Goal: Task Accomplishment & Management: Use online tool/utility

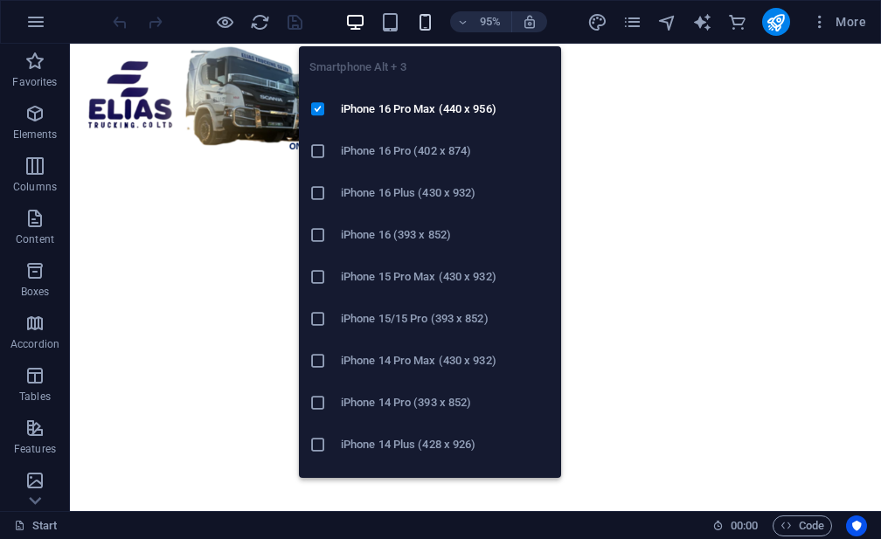
click at [423, 18] on icon "button" at bounding box center [425, 22] width 20 height 20
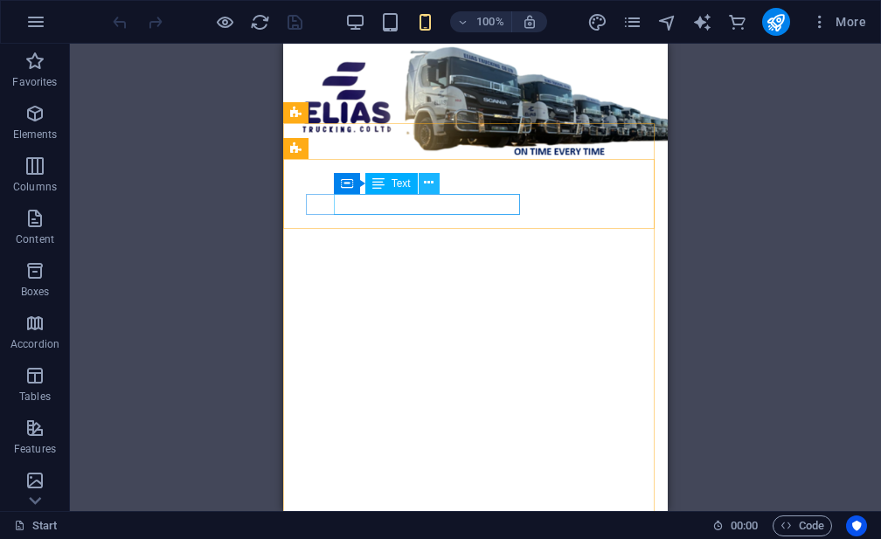
click at [423, 183] on button at bounding box center [428, 183] width 21 height 21
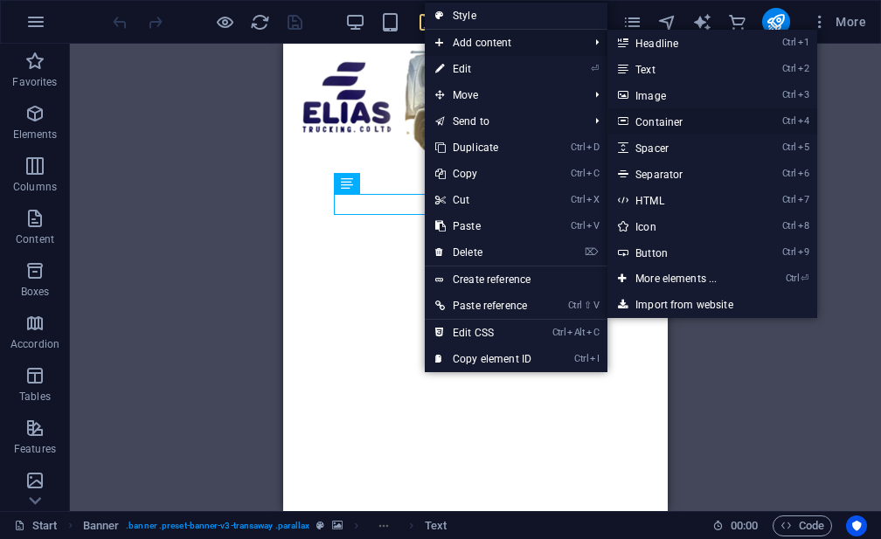
click at [660, 119] on link "Ctrl 4 Container" at bounding box center [679, 121] width 144 height 26
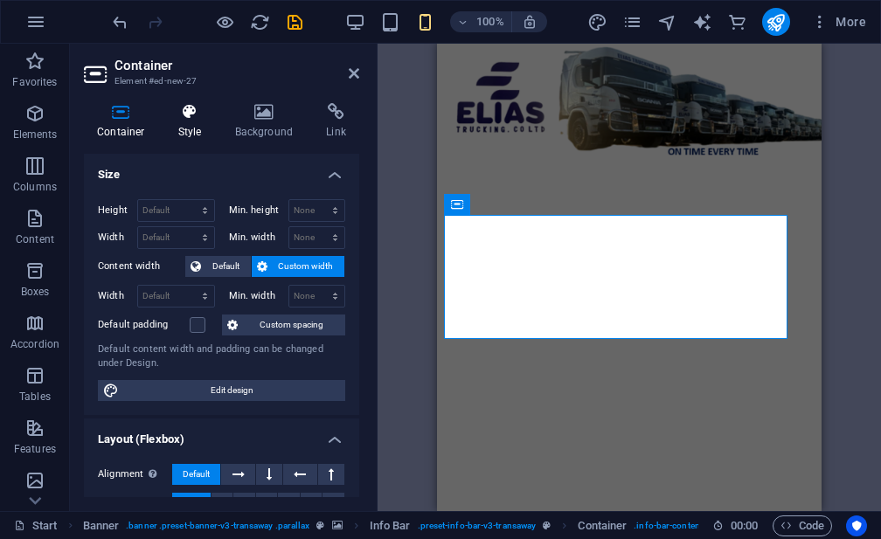
click at [203, 128] on h4 "Style" at bounding box center [193, 121] width 57 height 37
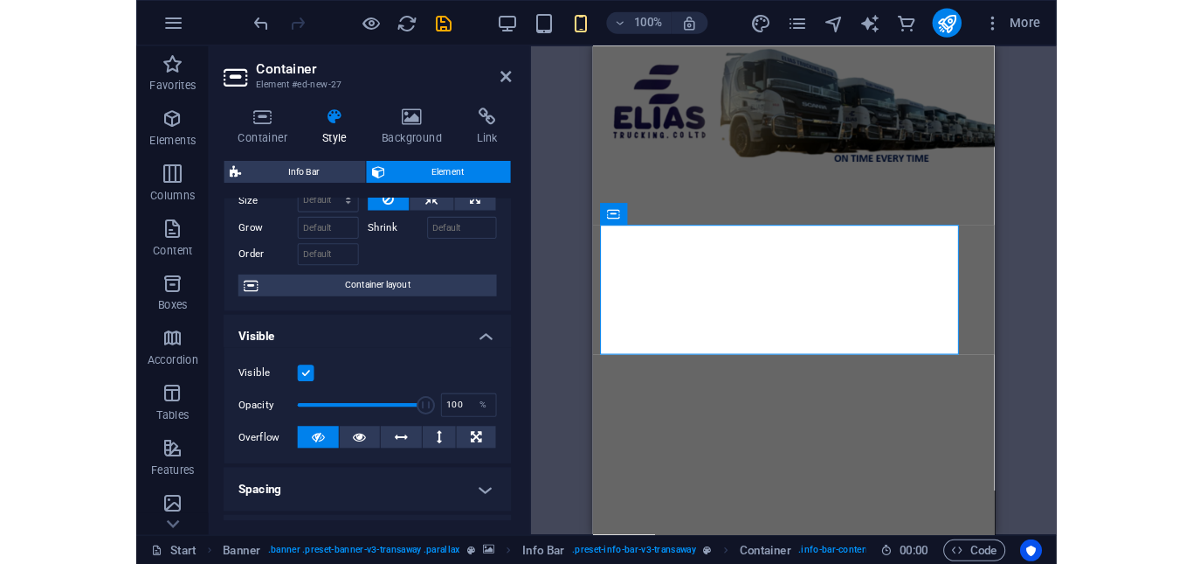
scroll to position [71, 0]
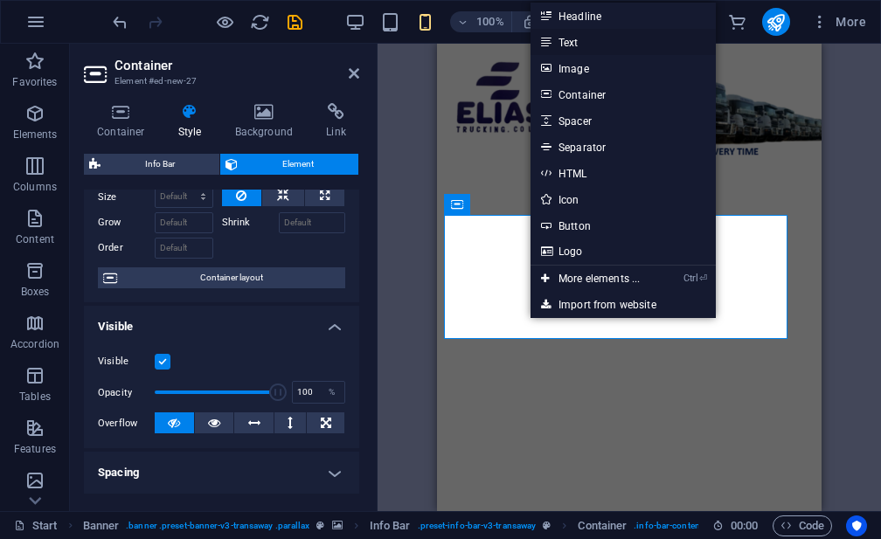
click at [580, 42] on link "Text" at bounding box center [622, 42] width 185 height 26
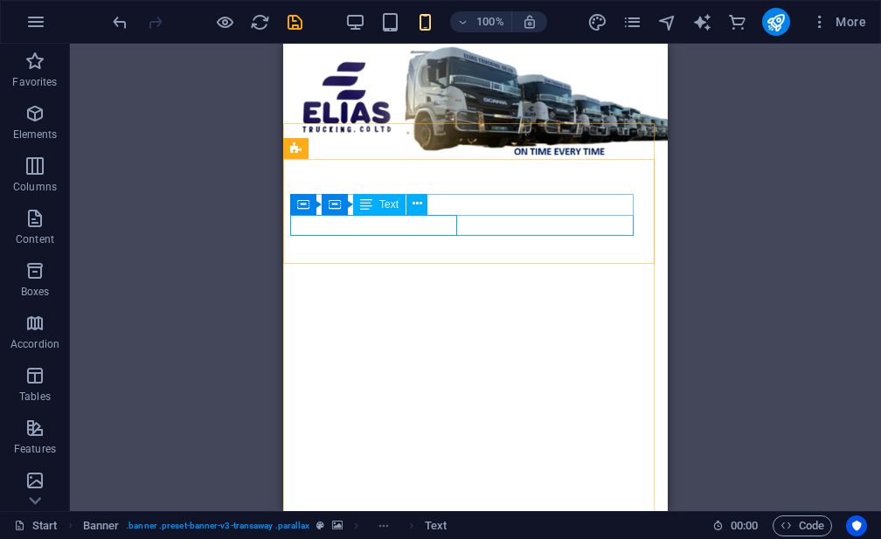
click at [379, 206] on span "Text" at bounding box center [388, 204] width 19 height 10
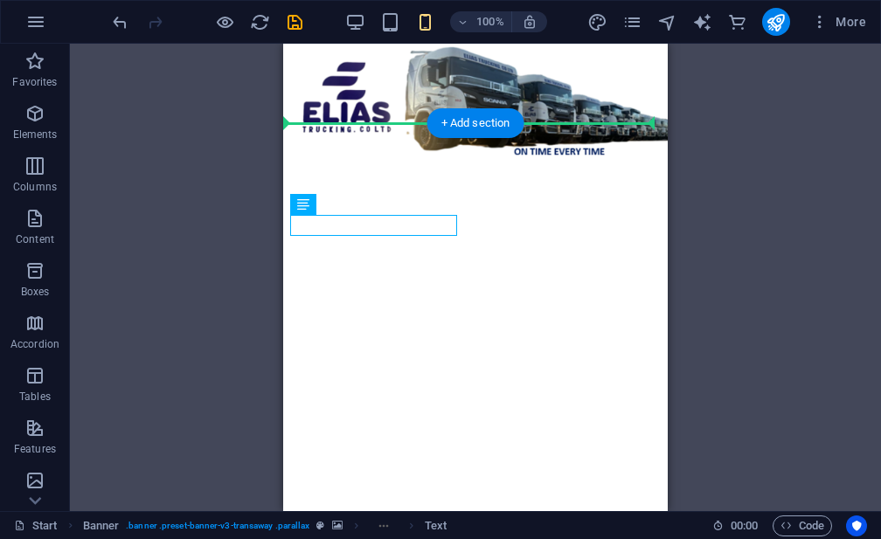
drag, startPoint x: 662, startPoint y: 250, endPoint x: 453, endPoint y: 286, distance: 211.9
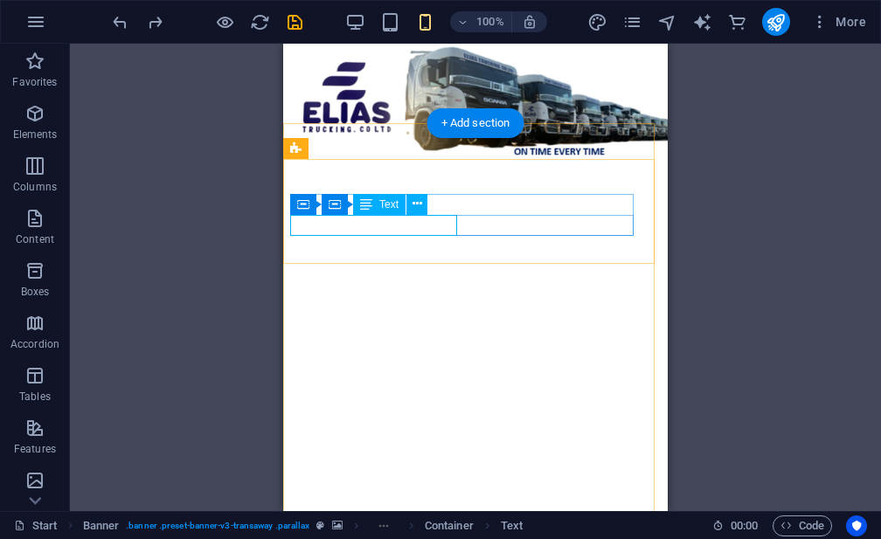
click at [413, 199] on icon at bounding box center [417, 204] width 10 height 18
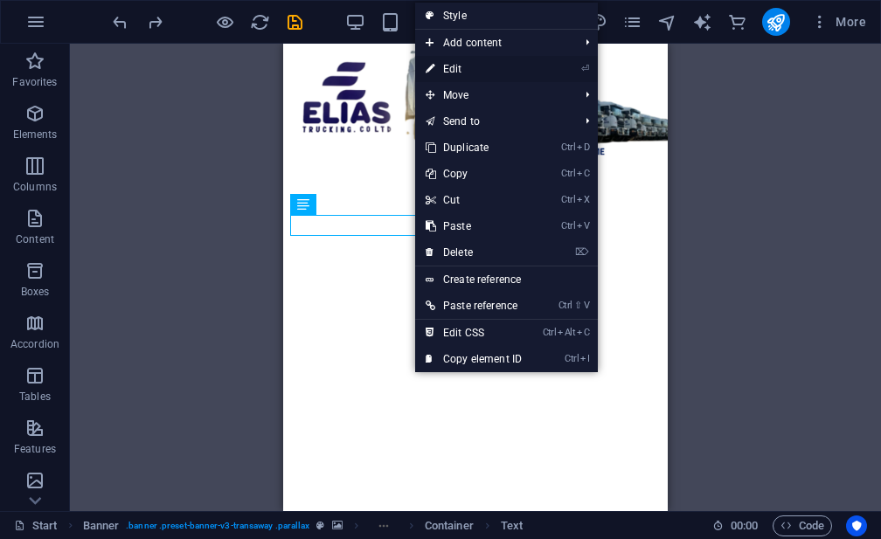
click at [464, 71] on link "⏎ Edit" at bounding box center [473, 69] width 117 height 26
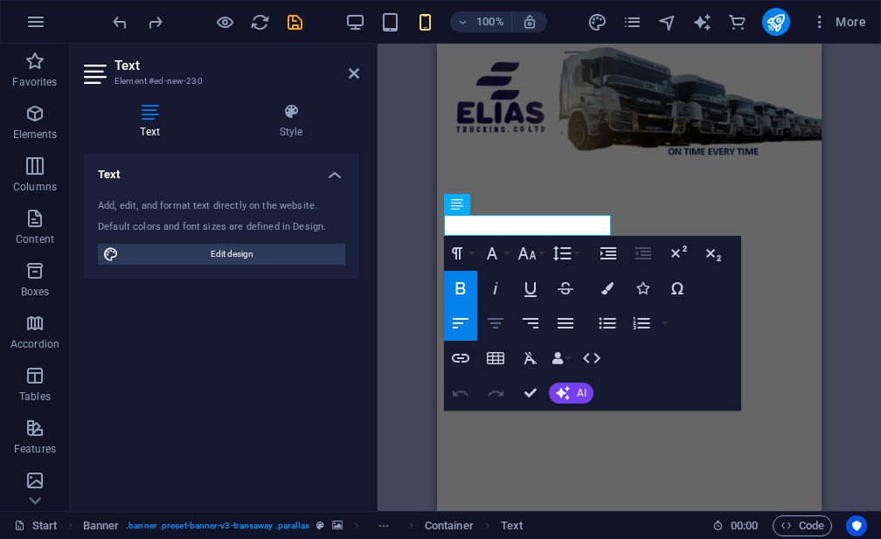
click at [499, 316] on icon "button" at bounding box center [495, 323] width 21 height 21
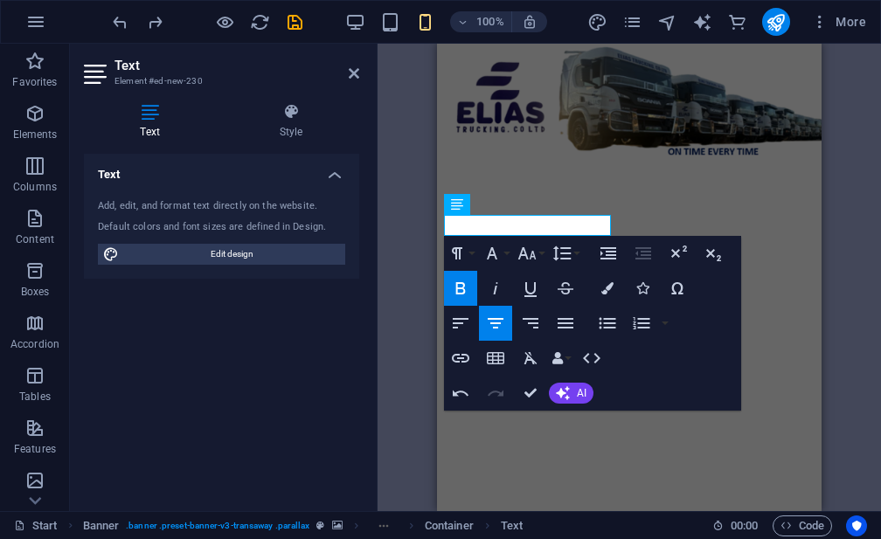
click at [494, 318] on icon "button" at bounding box center [495, 323] width 16 height 10
click at [459, 322] on icon "button" at bounding box center [461, 323] width 16 height 10
click at [527, 322] on icon "button" at bounding box center [530, 323] width 21 height 21
click at [496, 329] on icon "button" at bounding box center [495, 323] width 21 height 21
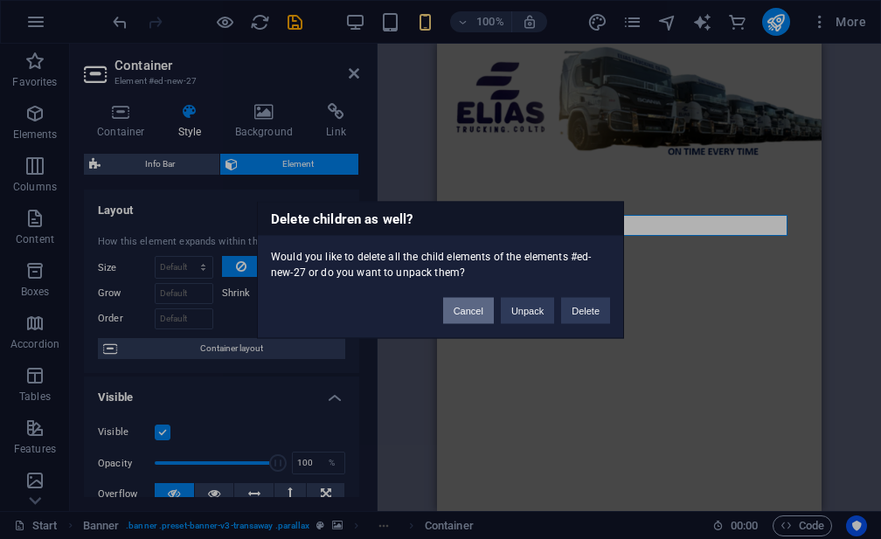
click at [476, 301] on button "Cancel" at bounding box center [468, 310] width 51 height 26
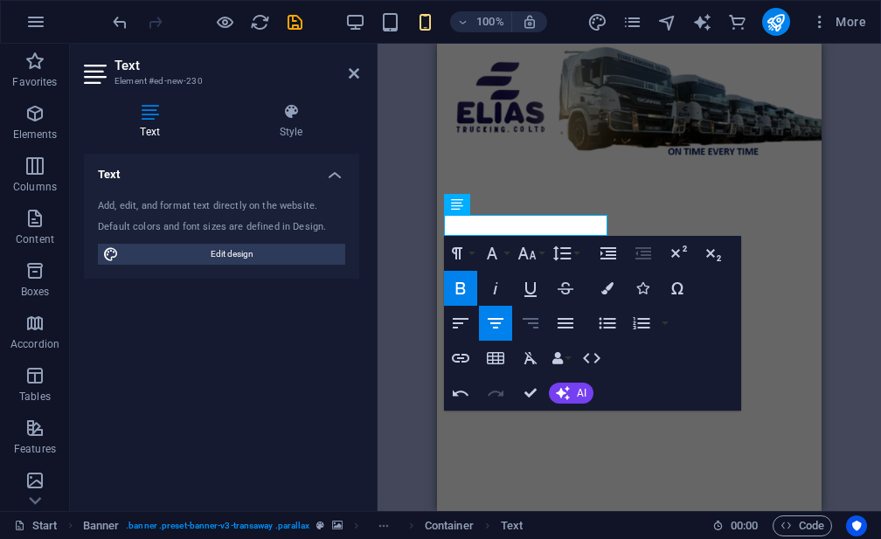
click at [529, 315] on icon "button" at bounding box center [530, 323] width 21 height 21
click at [558, 317] on icon "button" at bounding box center [565, 323] width 21 height 21
click at [498, 316] on icon "button" at bounding box center [495, 323] width 21 height 21
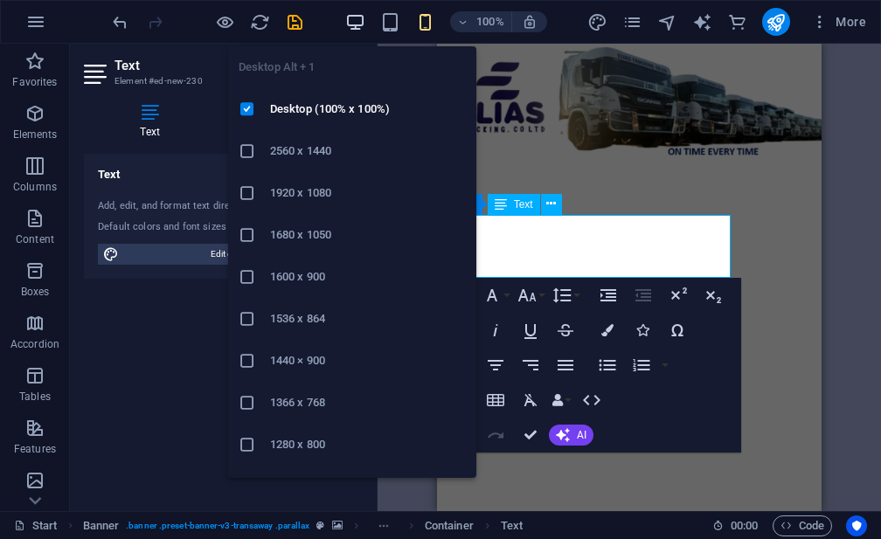
click at [356, 16] on icon "button" at bounding box center [355, 22] width 20 height 20
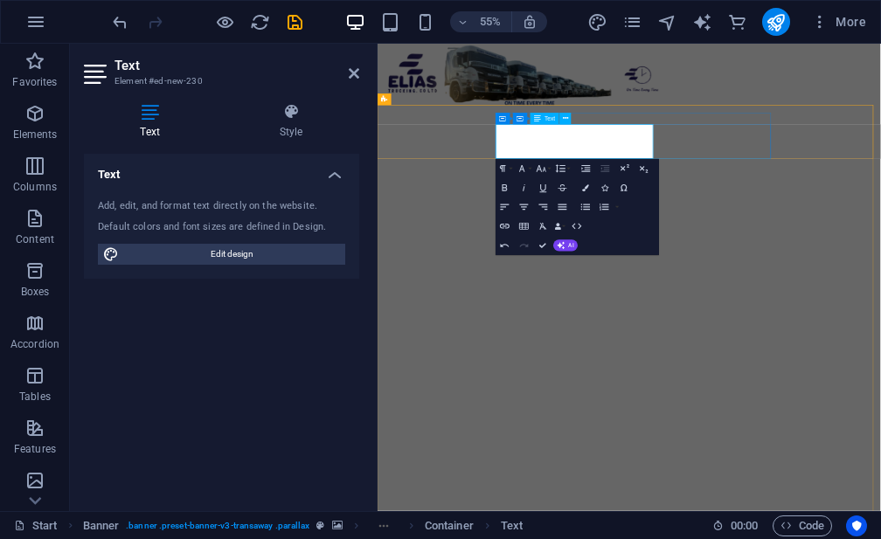
click at [345, 11] on button "button" at bounding box center [355, 21] width 21 height 21
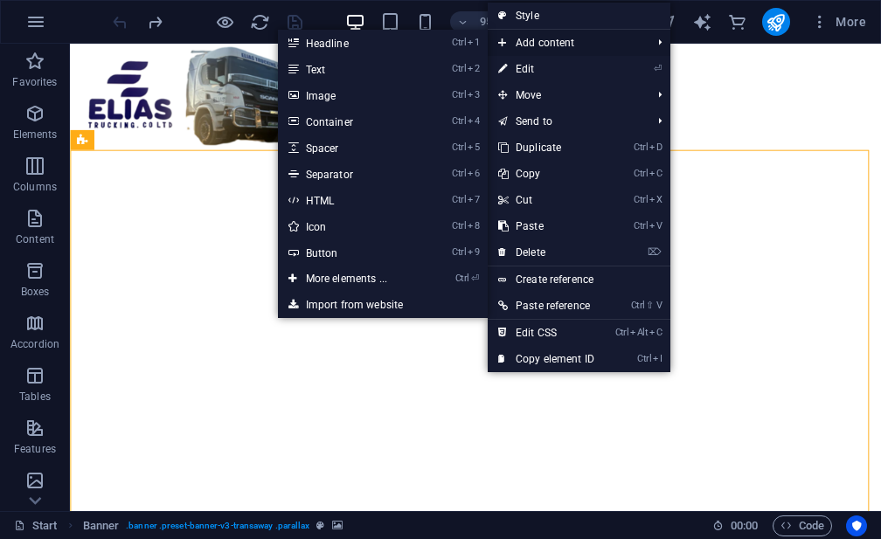
click at [545, 42] on span "Add content" at bounding box center [565, 43] width 156 height 26
click at [350, 121] on link "Ctrl 4 Container" at bounding box center [350, 121] width 144 height 26
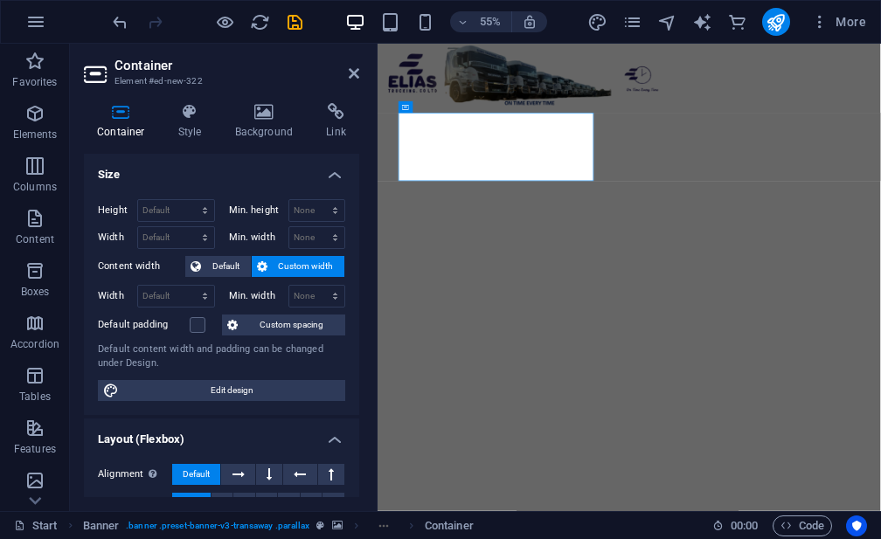
drag, startPoint x: 813, startPoint y: 156, endPoint x: 620, endPoint y: 436, distance: 339.8
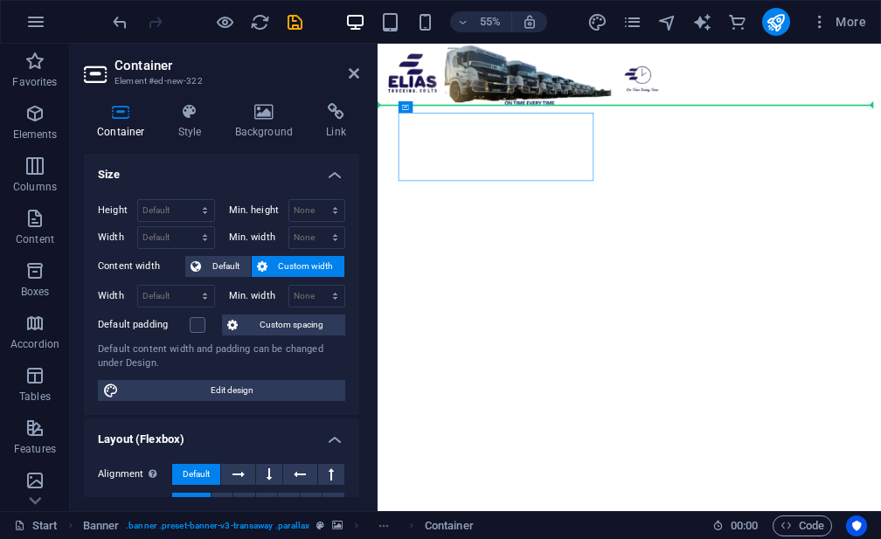
drag, startPoint x: 861, startPoint y: 151, endPoint x: 656, endPoint y: 458, distance: 369.0
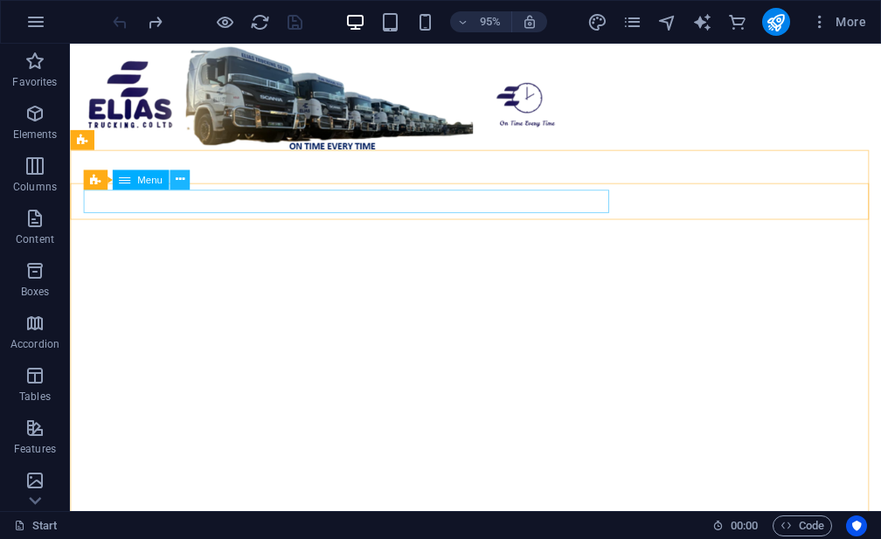
click at [176, 182] on icon at bounding box center [179, 179] width 9 height 17
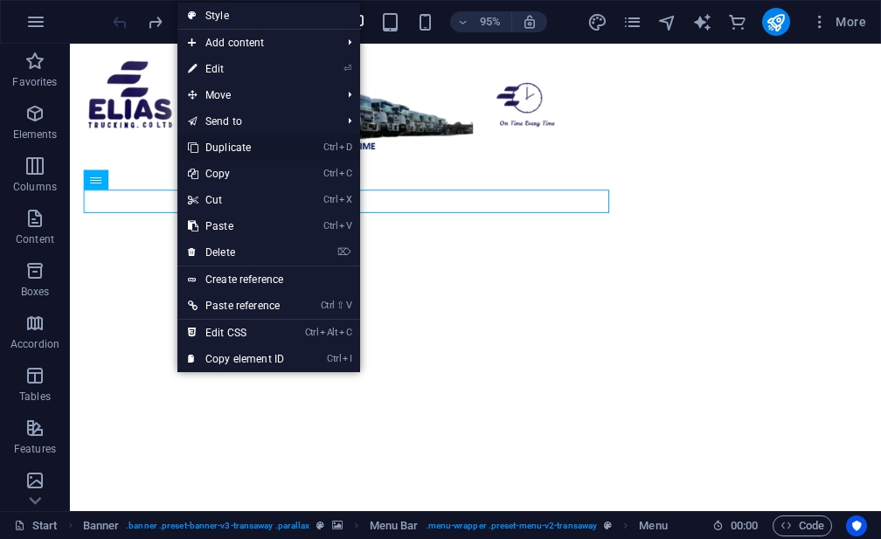
click at [205, 149] on link "Ctrl D Duplicate" at bounding box center [235, 148] width 117 height 26
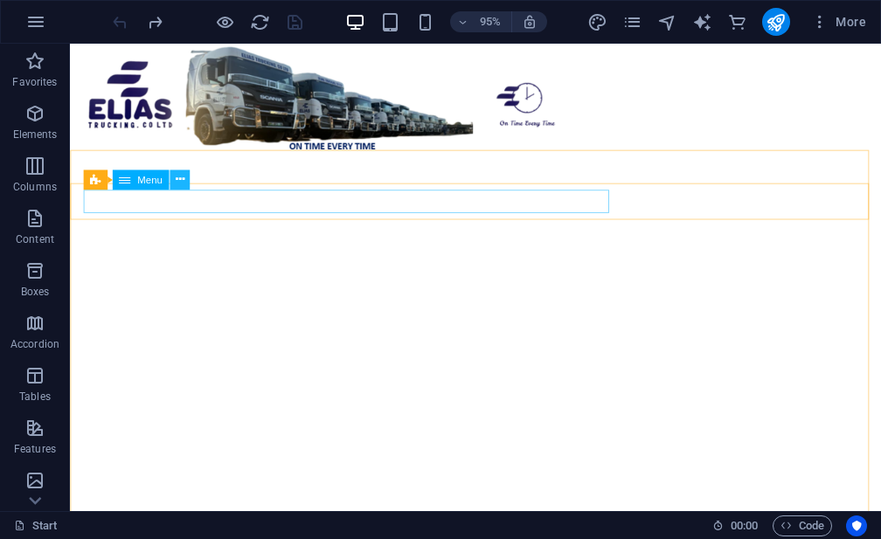
click at [173, 181] on button at bounding box center [179, 179] width 20 height 20
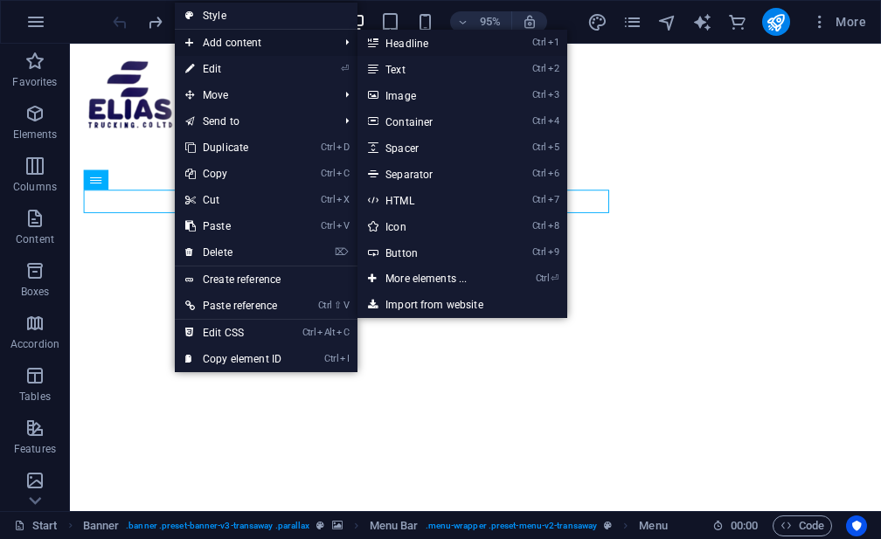
click at [382, 46] on link "Ctrl 1 Headline" at bounding box center [429, 43] width 144 height 26
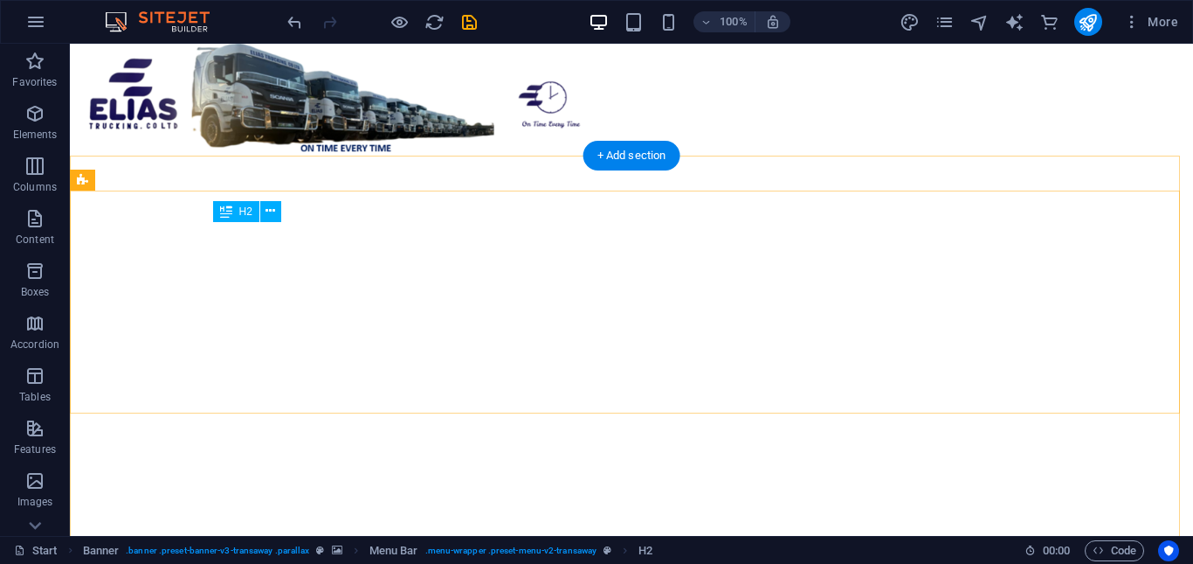
scroll to position [0, 0]
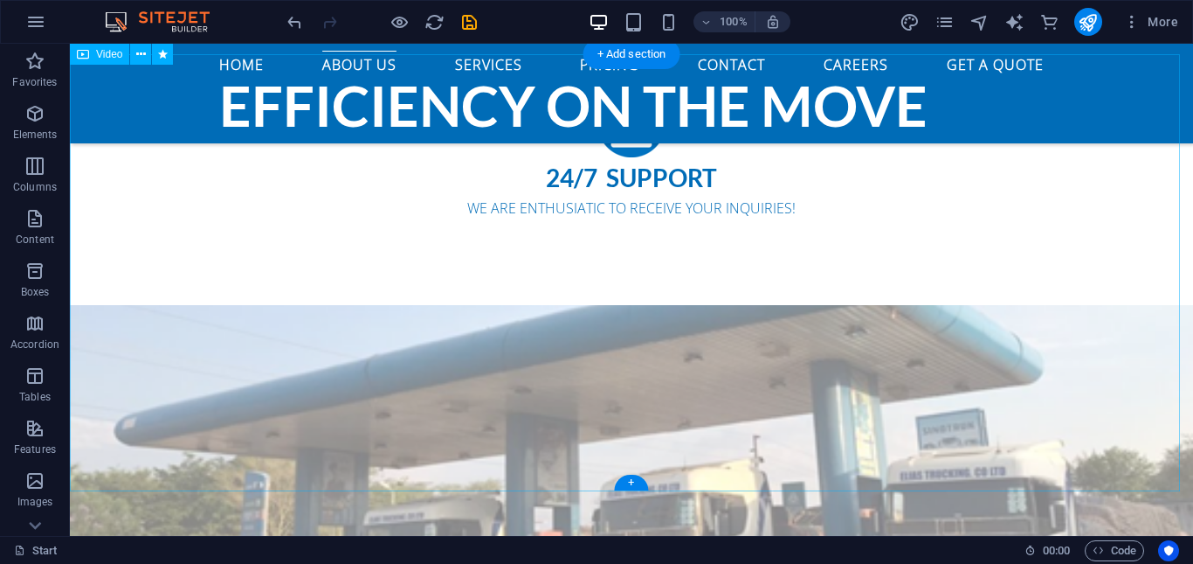
scroll to position [1566, 0]
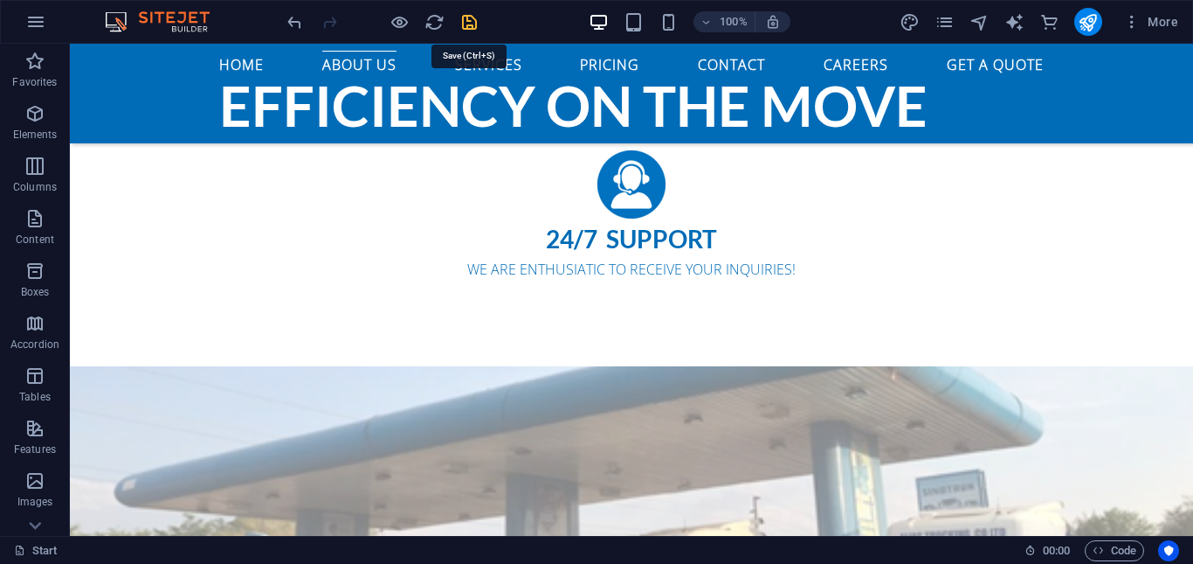
click at [465, 20] on icon "save" at bounding box center [470, 22] width 20 height 20
checkbox input "false"
click at [880, 29] on icon "publish" at bounding box center [1088, 22] width 20 height 20
